Goal: Task Accomplishment & Management: Use online tool/utility

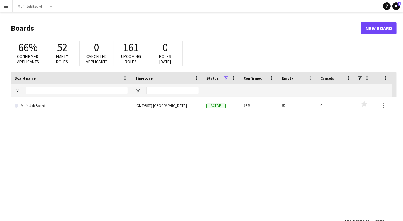
click at [7, 6] on app-icon "Menu" at bounding box center [6, 6] width 5 height 5
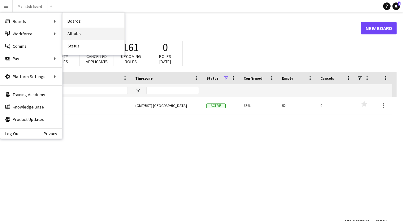
click at [67, 32] on link "All jobs" at bounding box center [94, 34] width 62 height 12
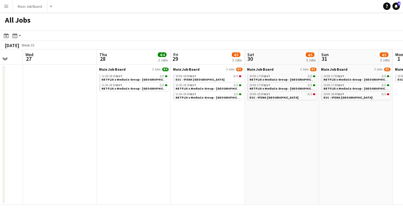
scroll to position [0, 140]
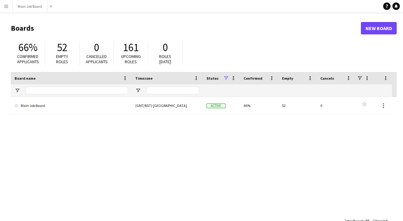
click at [7, 7] on app-icon "Menu" at bounding box center [6, 6] width 5 height 5
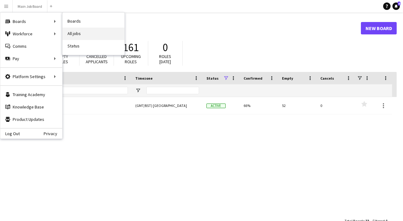
click at [84, 32] on link "All jobs" at bounding box center [94, 34] width 62 height 12
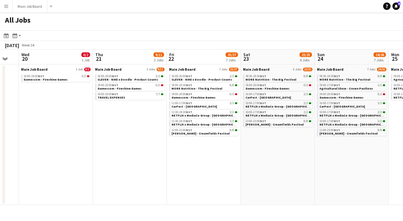
scroll to position [0, 213]
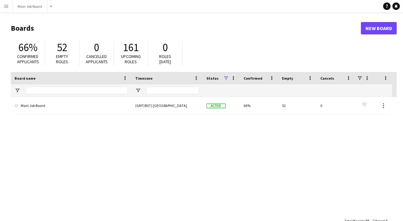
click at [10, 8] on button "Menu" at bounding box center [6, 6] width 12 height 12
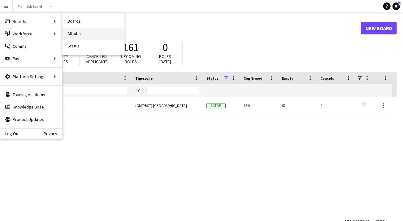
click at [85, 34] on link "All jobs" at bounding box center [94, 34] width 62 height 12
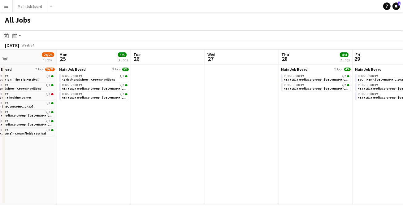
scroll to position [0, 178]
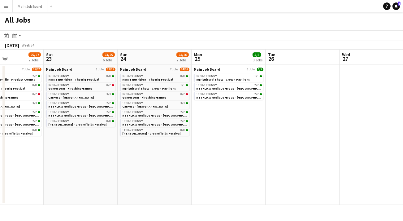
click at [8, 8] on app-icon "Menu" at bounding box center [6, 6] width 5 height 5
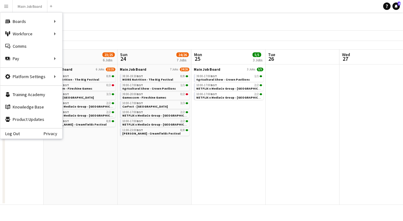
click at [290, 27] on div "All Jobs" at bounding box center [201, 21] width 403 height 18
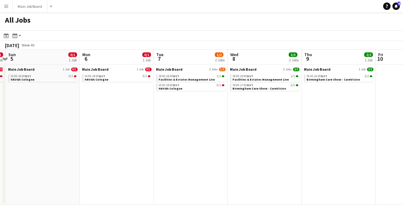
scroll to position [0, 217]
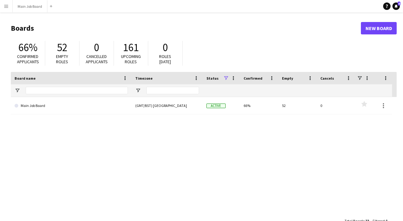
click at [4, 7] on app-icon "Menu" at bounding box center [6, 6] width 5 height 5
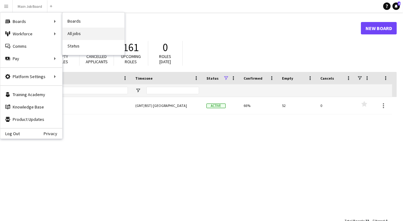
click at [85, 33] on link "All jobs" at bounding box center [94, 34] width 62 height 12
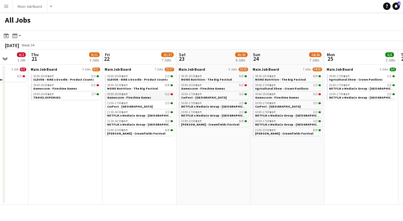
scroll to position [0, 203]
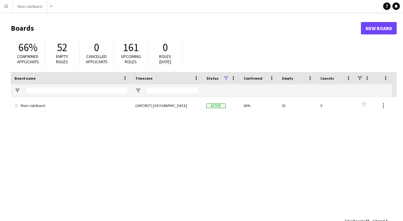
click at [7, 9] on button "Menu" at bounding box center [6, 6] width 12 height 12
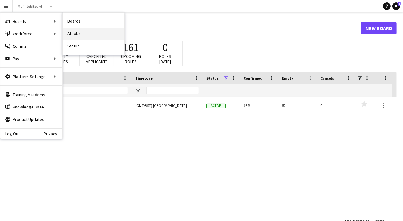
click at [95, 34] on link "All jobs" at bounding box center [94, 34] width 62 height 12
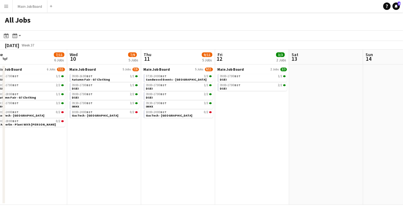
scroll to position [0, 154]
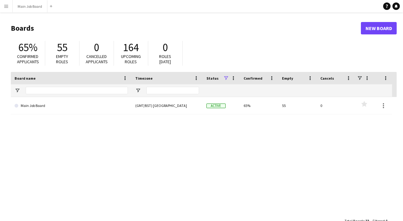
click at [9, 10] on button "Menu" at bounding box center [6, 6] width 12 height 12
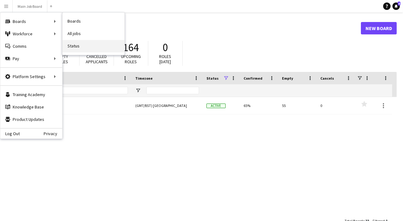
click at [73, 40] on link "Status" at bounding box center [94, 46] width 62 height 12
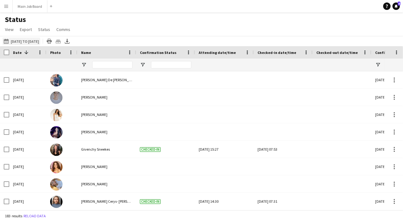
click at [23, 41] on button "[DATE] to [DATE] [DATE] to [DATE]" at bounding box center [21, 40] width 38 height 7
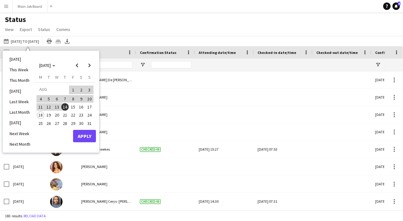
click at [71, 106] on span "15" at bounding box center [72, 106] width 7 height 7
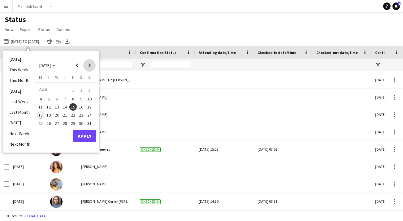
click at [93, 63] on span "Next month" at bounding box center [89, 65] width 12 height 12
click at [88, 71] on span "Next month" at bounding box center [89, 65] width 12 height 12
click at [54, 129] on span "31" at bounding box center [56, 129] width 7 height 7
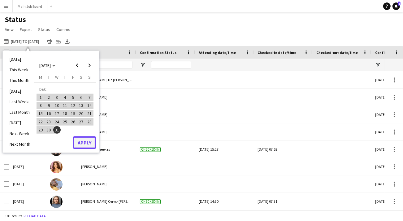
click at [87, 142] on button "Apply" at bounding box center [84, 142] width 23 height 12
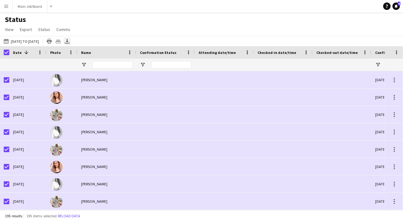
click at [71, 41] on div "Export XLSX" at bounding box center [66, 40] width 7 height 7
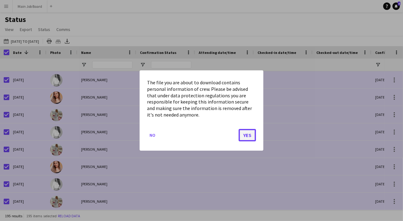
click at [249, 140] on button "Yes" at bounding box center [247, 135] width 17 height 12
